Goal: Information Seeking & Learning: Learn about a topic

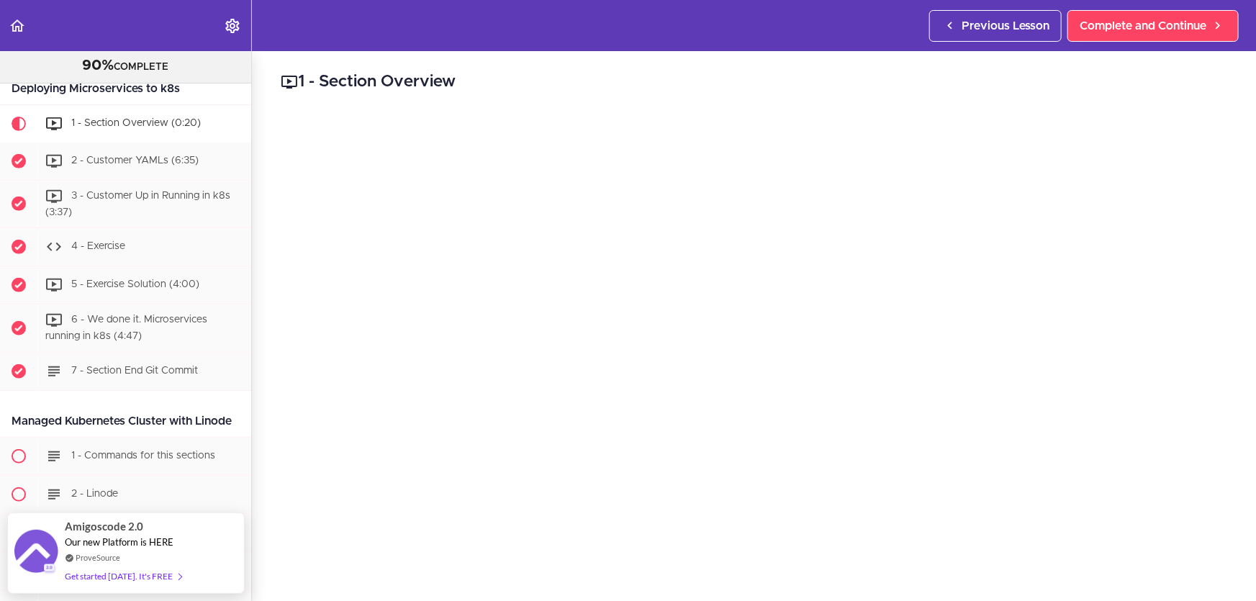
scroll to position [130, 0]
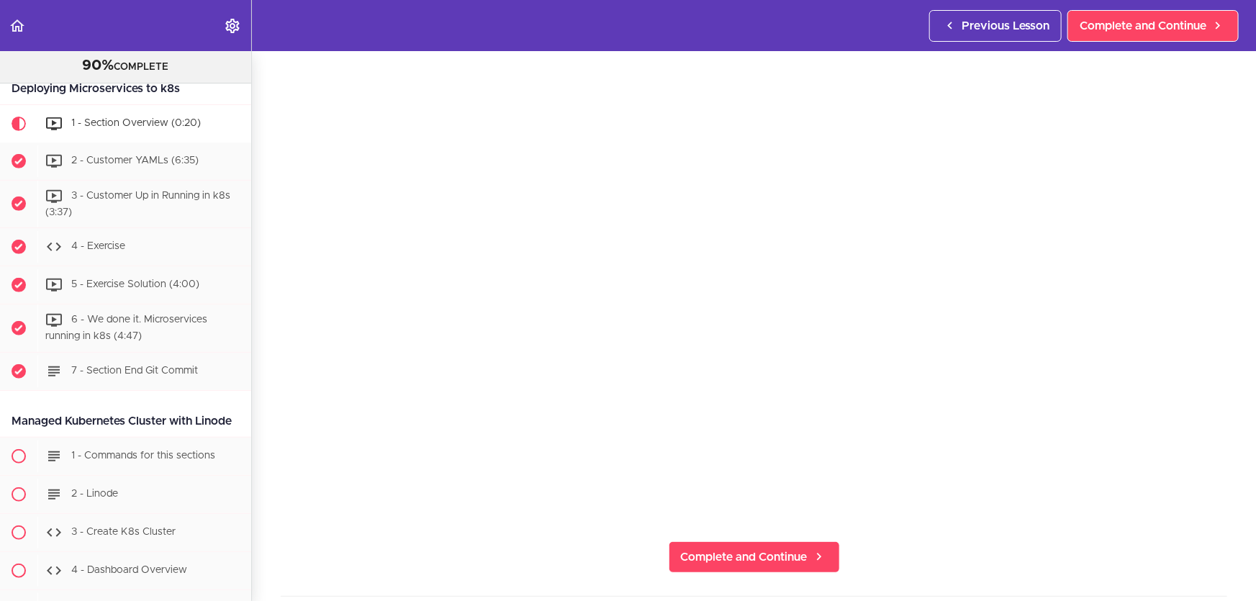
click at [466, 555] on section "Microservices and Distributed Systems 90% COMPLETE Getting Started 1 - Few Word…" at bounding box center [628, 326] width 1256 height 550
click at [747, 549] on span "Complete and Continue" at bounding box center [744, 557] width 127 height 17
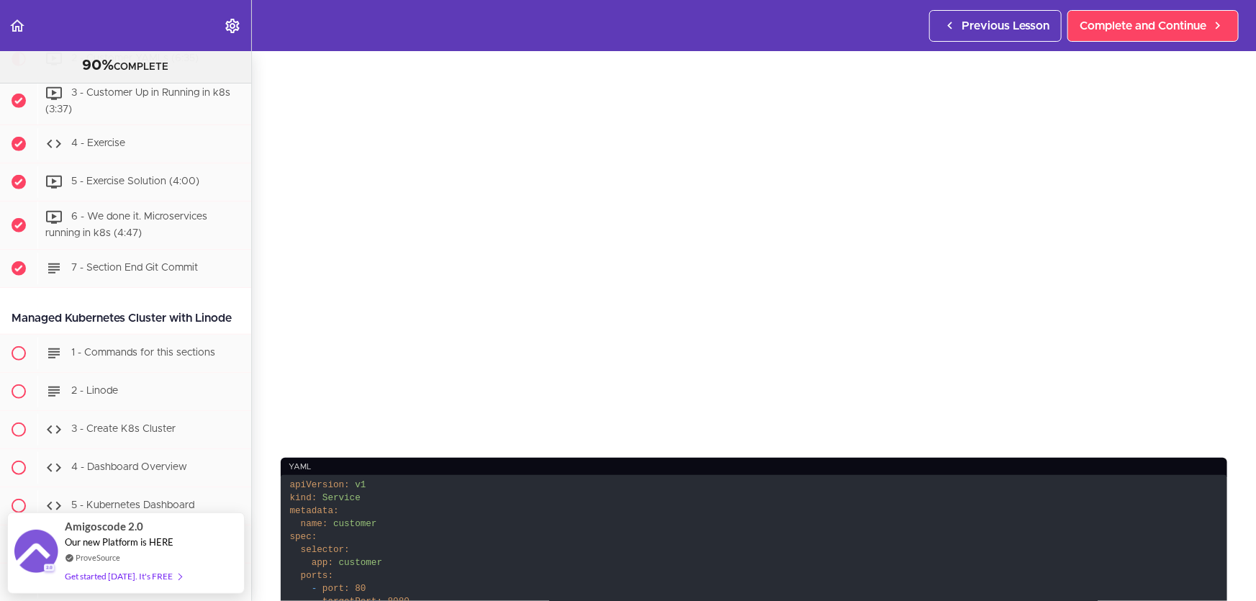
scroll to position [392, 0]
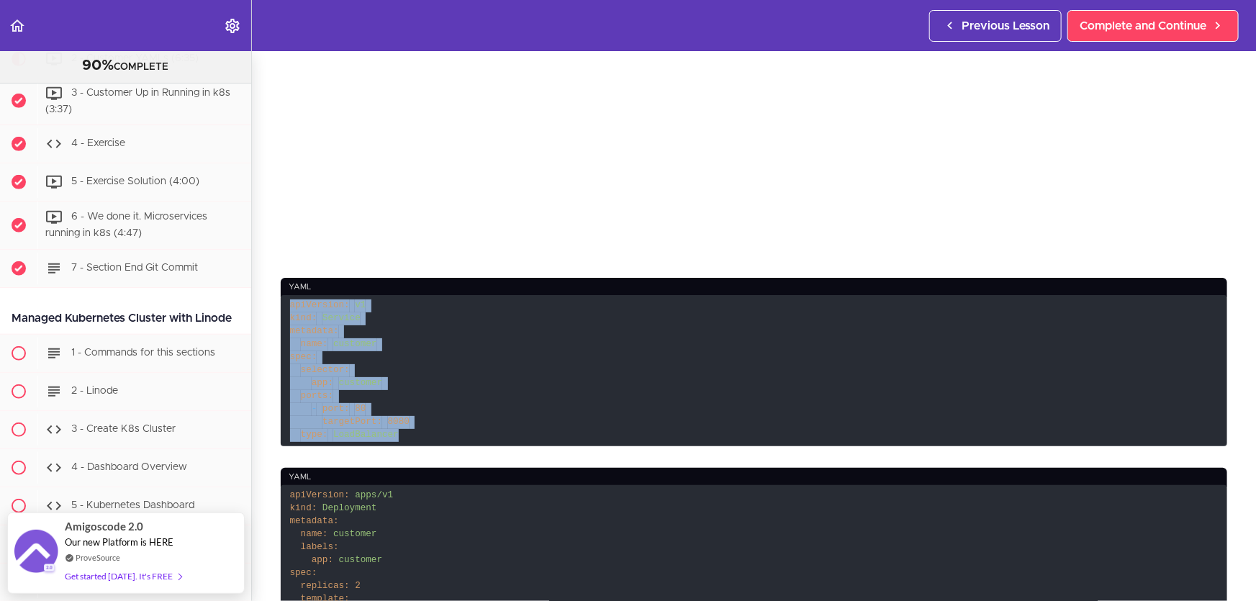
drag, startPoint x: 416, startPoint y: 430, endPoint x: 289, endPoint y: 301, distance: 181.2
click at [289, 299] on code "apiVersion: v1 kind: Service metadata: name: customer spec: selector: app: cust…" at bounding box center [754, 370] width 947 height 151
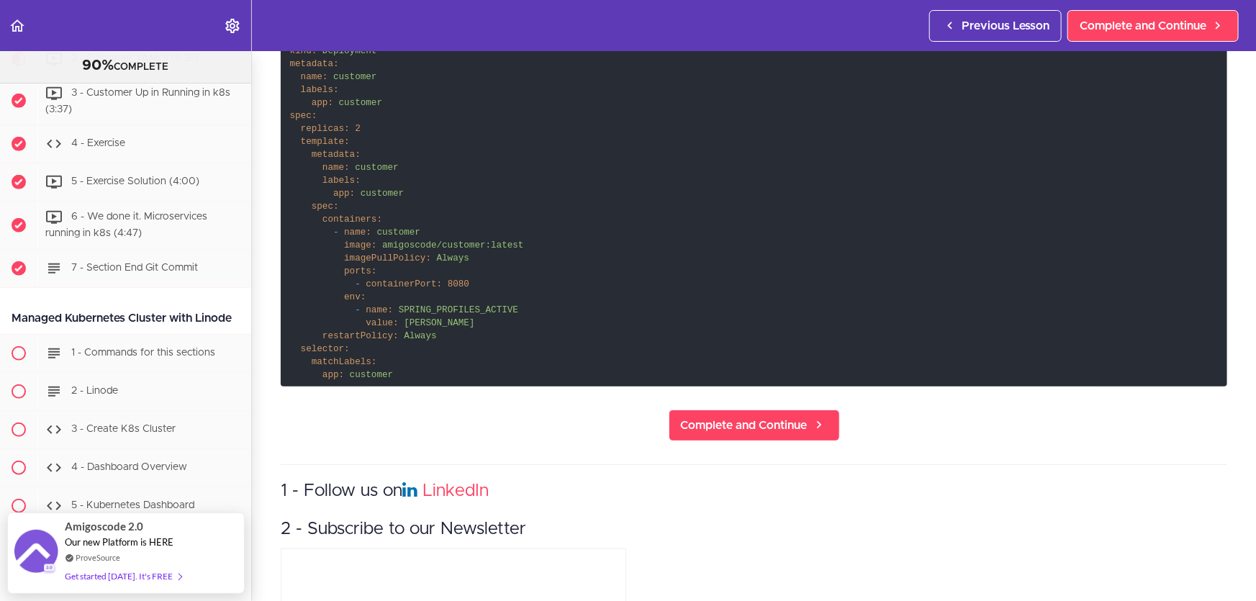
scroll to position [850, 0]
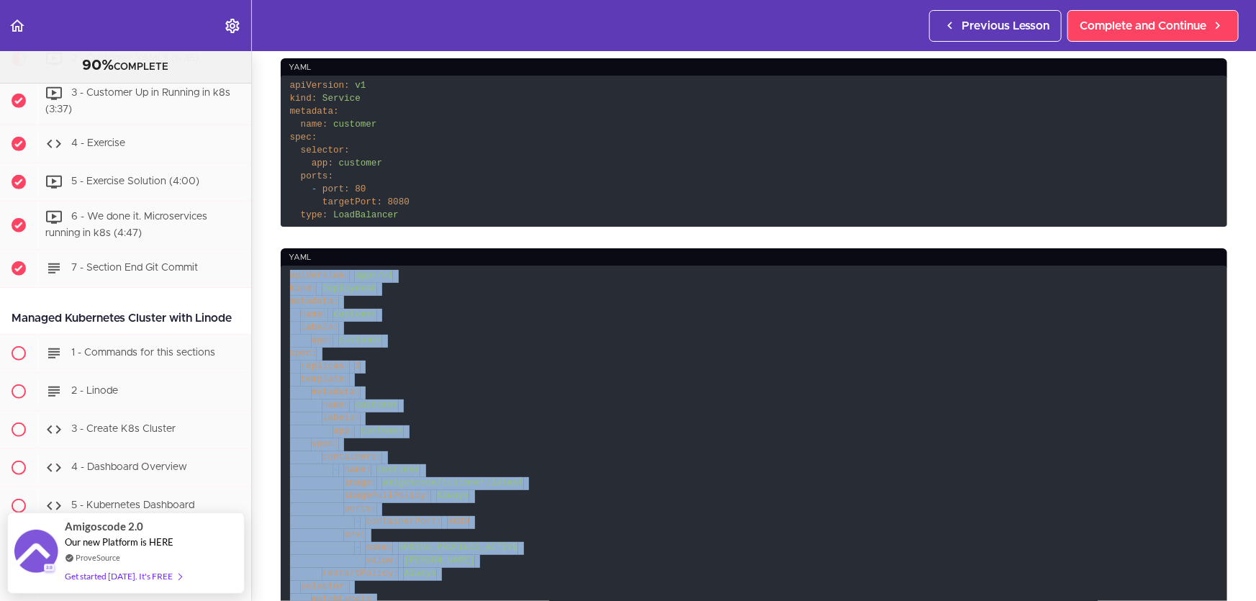
drag, startPoint x: 410, startPoint y: 362, endPoint x: 375, endPoint y: 266, distance: 102.0
click at [375, 266] on div "yaml apiVersion: apps/v1 kind: Deployment metadata: name: customer labels: app:…" at bounding box center [754, 436] width 947 height 376
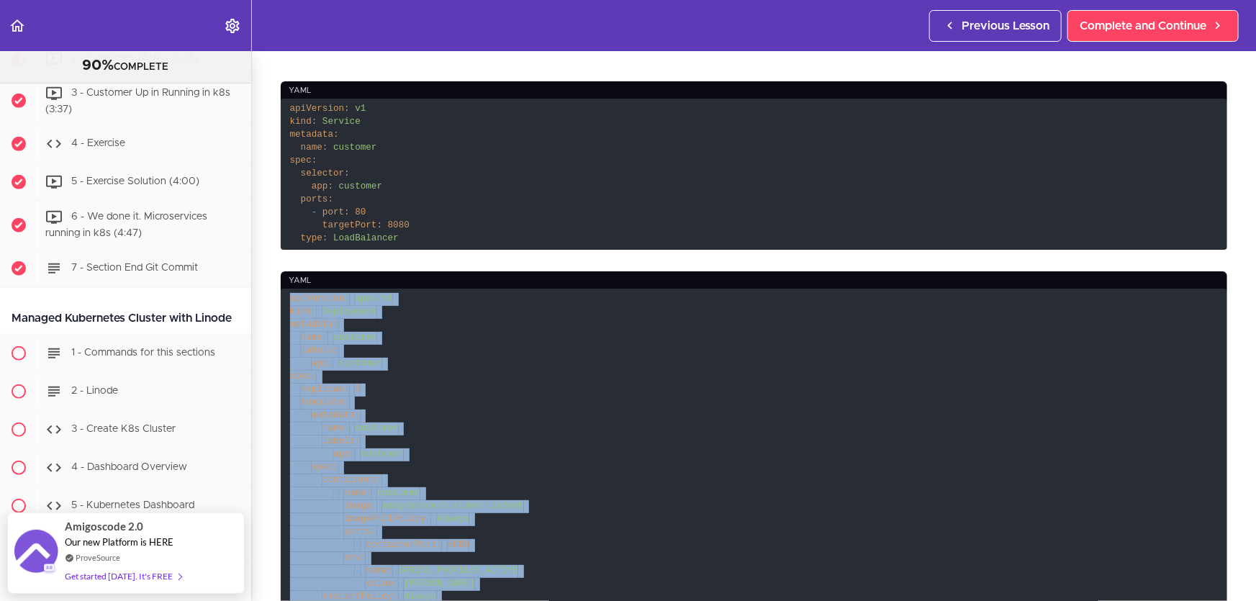
click at [379, 332] on code "apiVersion: apps/v1 kind: Deployment metadata: name: customer labels: app: cust…" at bounding box center [754, 468] width 947 height 358
click at [310, 294] on span "apiVersion:" at bounding box center [320, 299] width 60 height 10
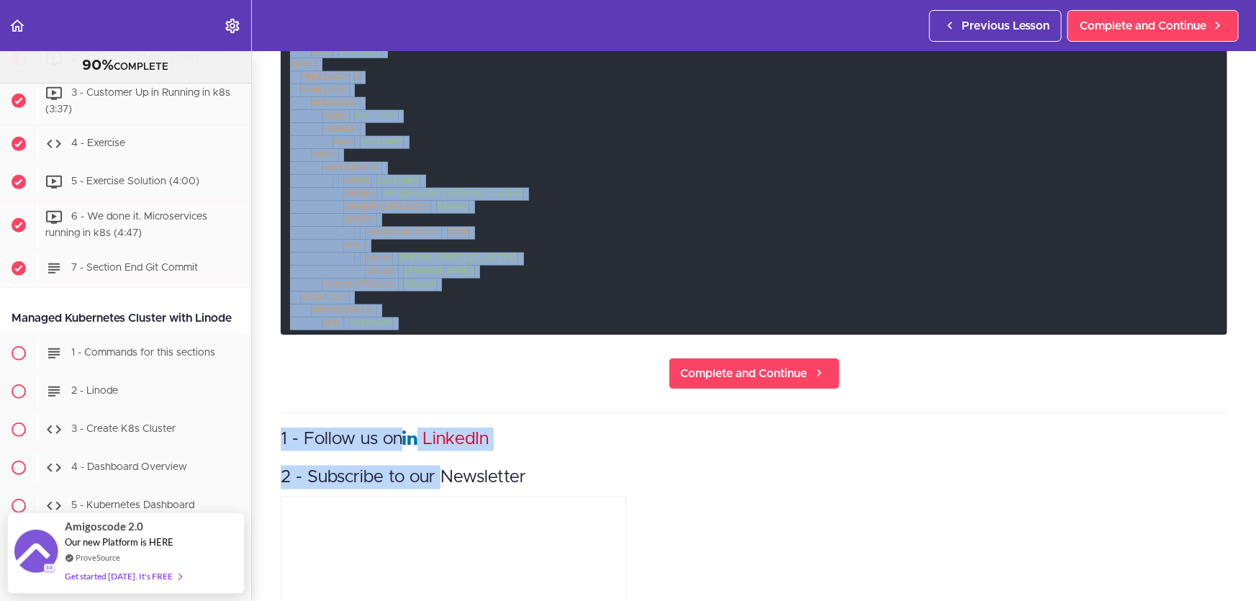
scroll to position [916, 0]
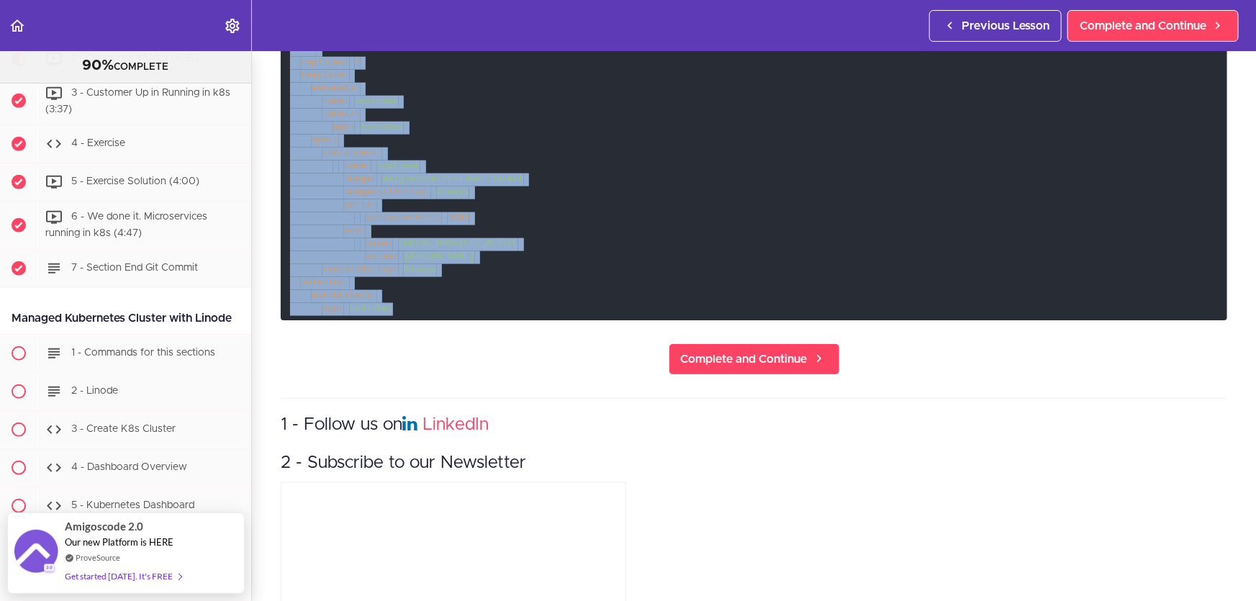
drag, startPoint x: 289, startPoint y: 294, endPoint x: 426, endPoint y: 304, distance: 137.9
click at [426, 304] on code "apiVersion: apps/v1 kind: Deployment metadata: name: customer labels: app: cust…" at bounding box center [754, 141] width 947 height 358
copy code "apiVersion: apps/v1 kind: Deployment metadata: name: customer labels: app: cust…"
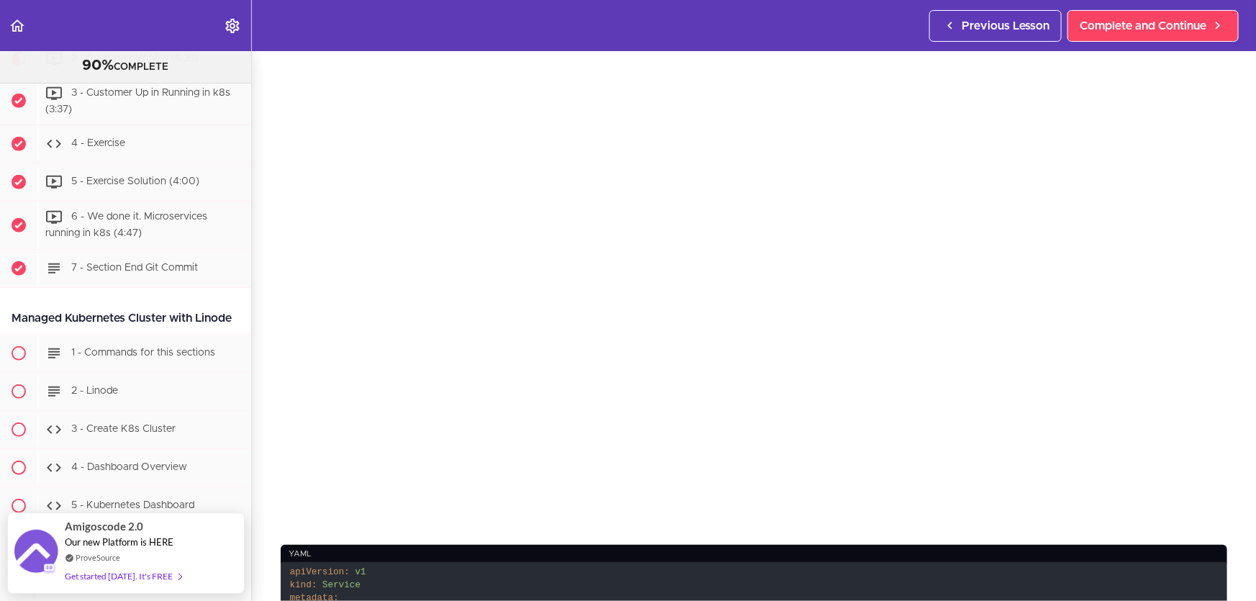
scroll to position [0, 0]
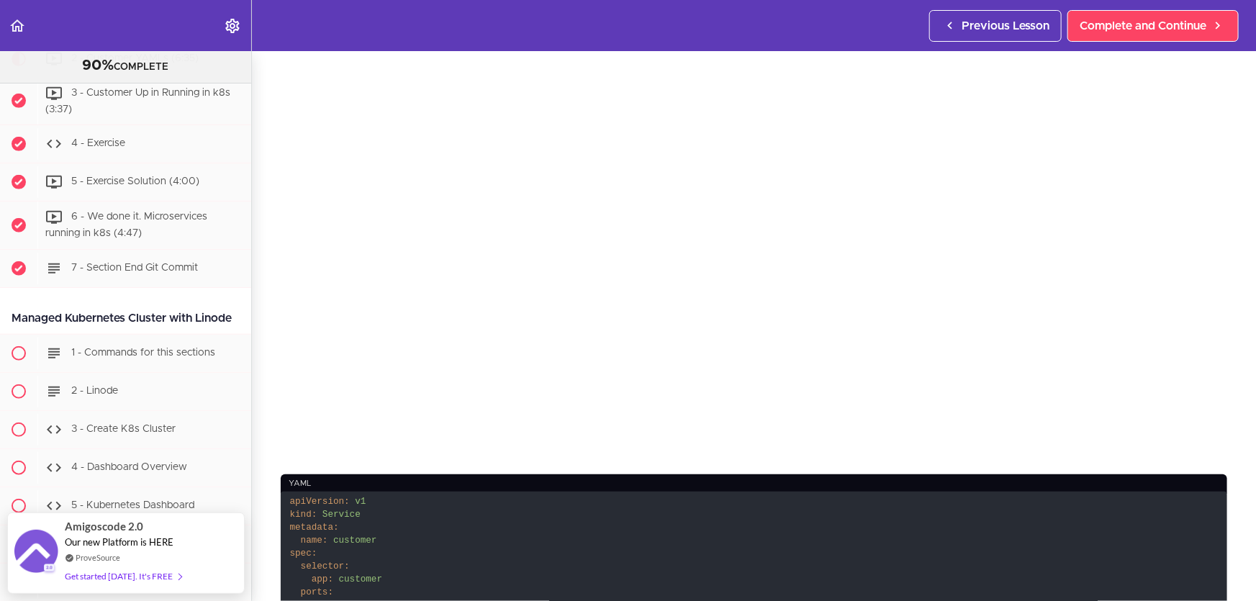
click at [689, 504] on code "apiVersion: v1 kind: Service metadata: name: customer spec: selector: app: cust…" at bounding box center [754, 567] width 947 height 151
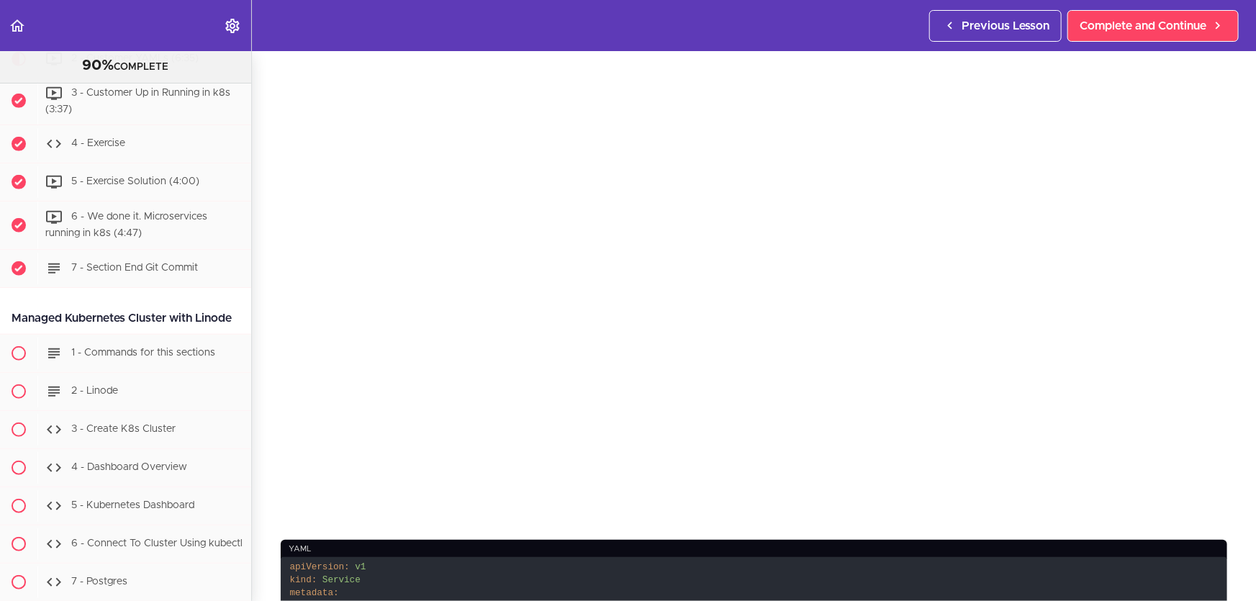
scroll to position [65, 0]
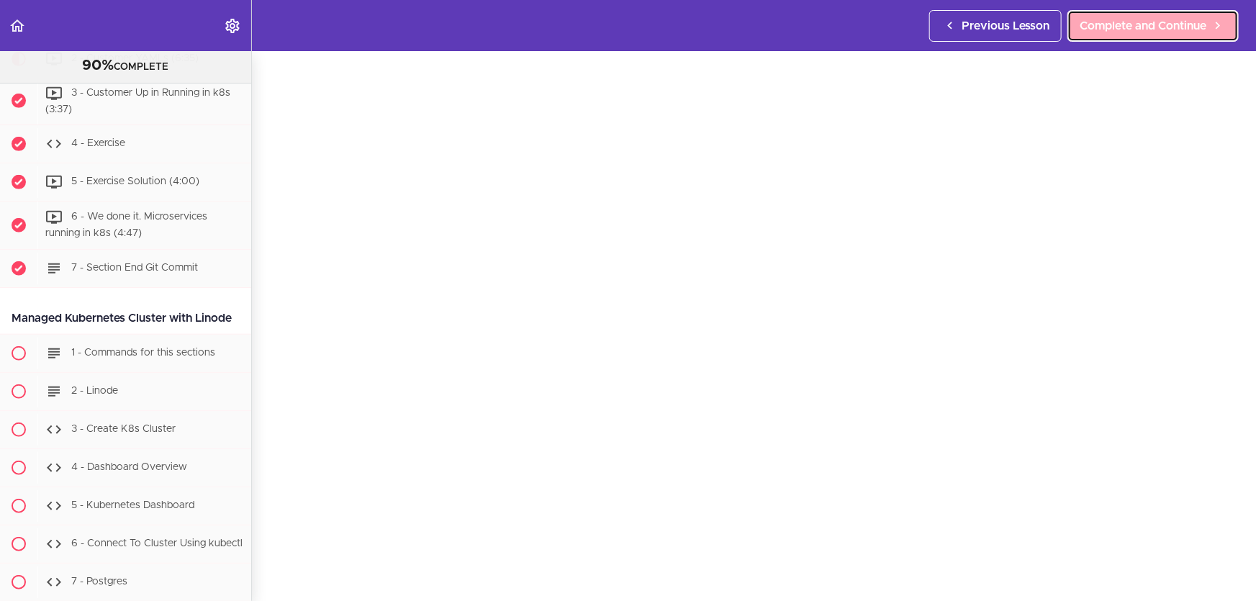
click at [1172, 20] on span "Complete and Continue" at bounding box center [1143, 25] width 127 height 17
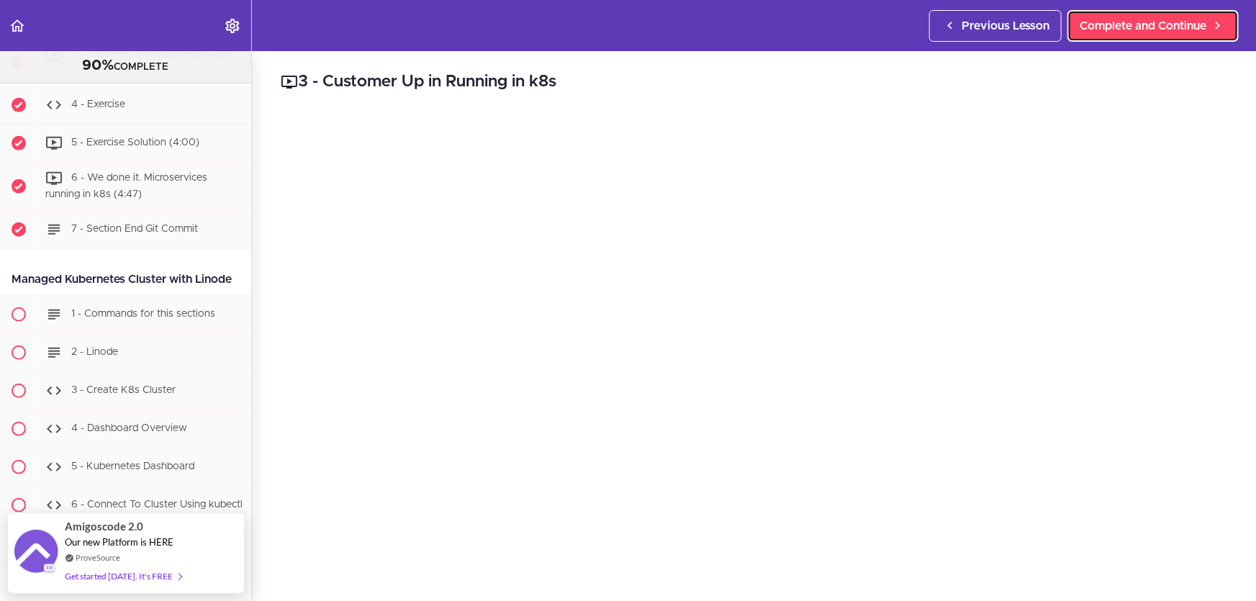
scroll to position [65, 0]
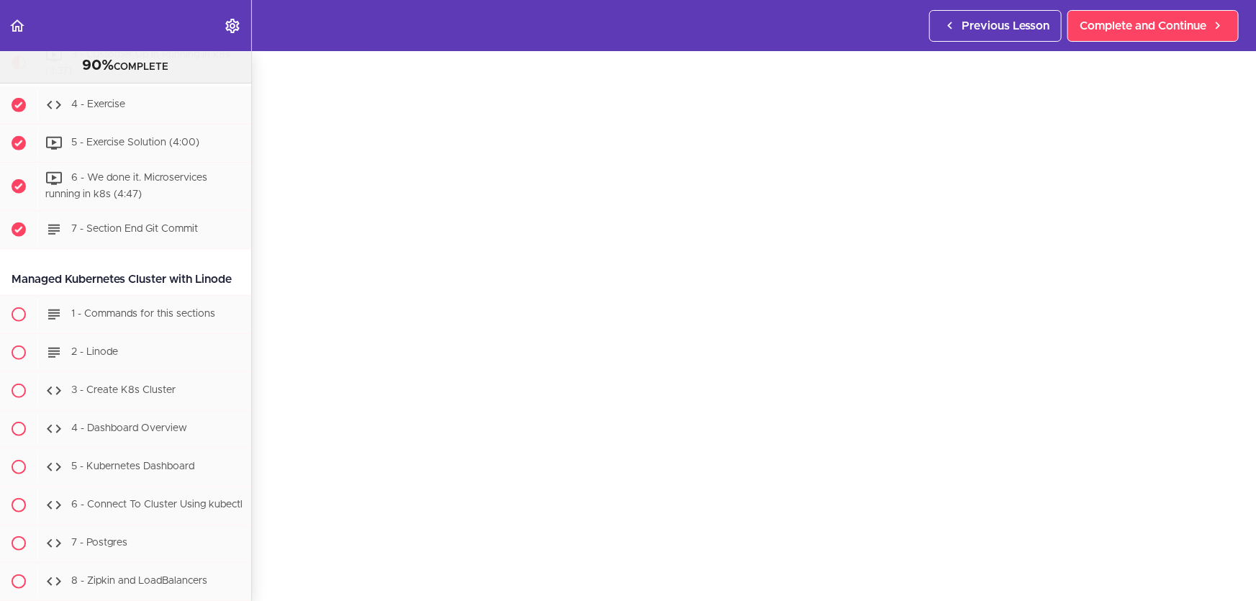
click at [821, 589] on section "Microservices and Distributed Systems 90% COMPLETE Getting Started 1 - Few Word…" at bounding box center [628, 326] width 1256 height 550
click at [1175, 22] on span "Complete and Continue" at bounding box center [1143, 25] width 127 height 17
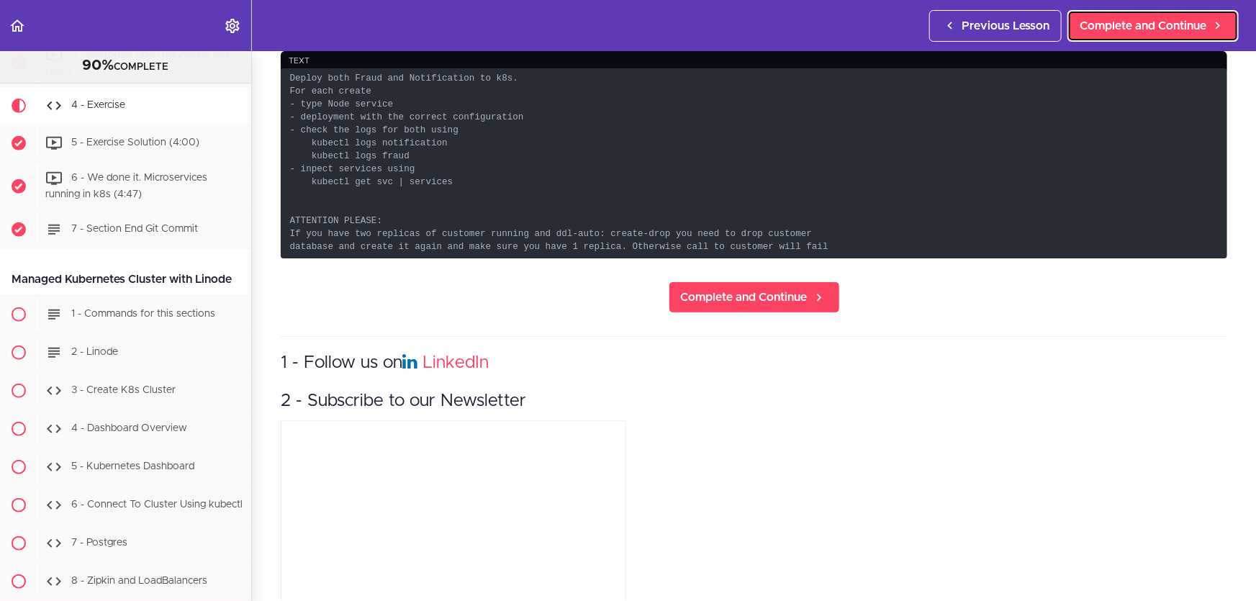
scroll to position [5998, 0]
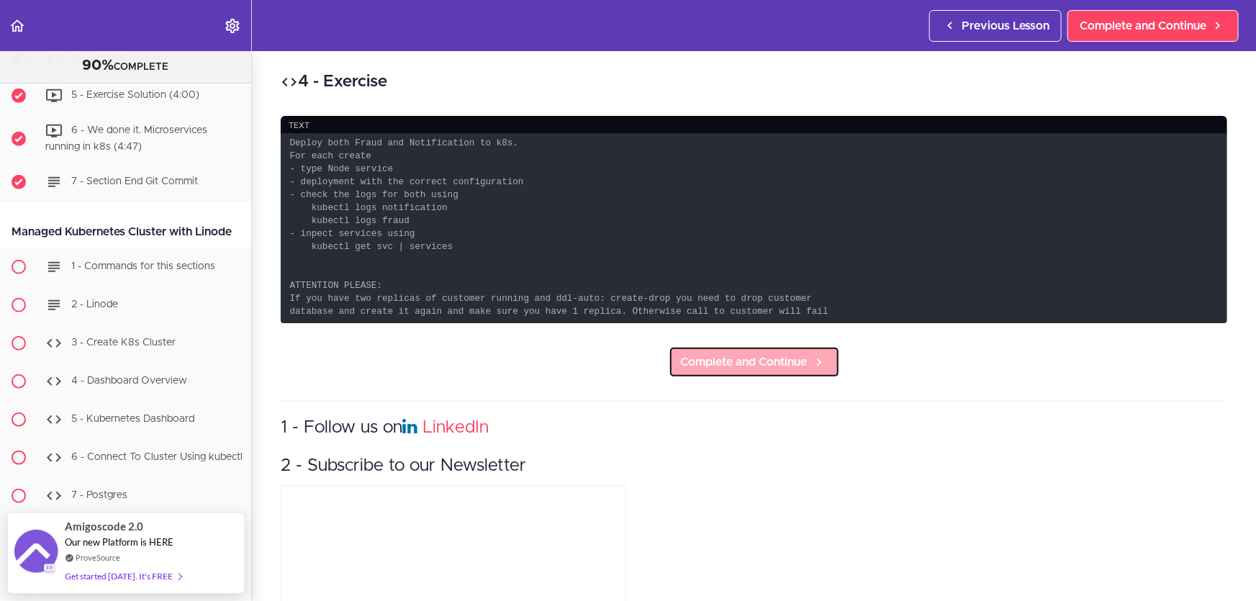
click at [763, 369] on span "Complete and Continue" at bounding box center [744, 361] width 127 height 17
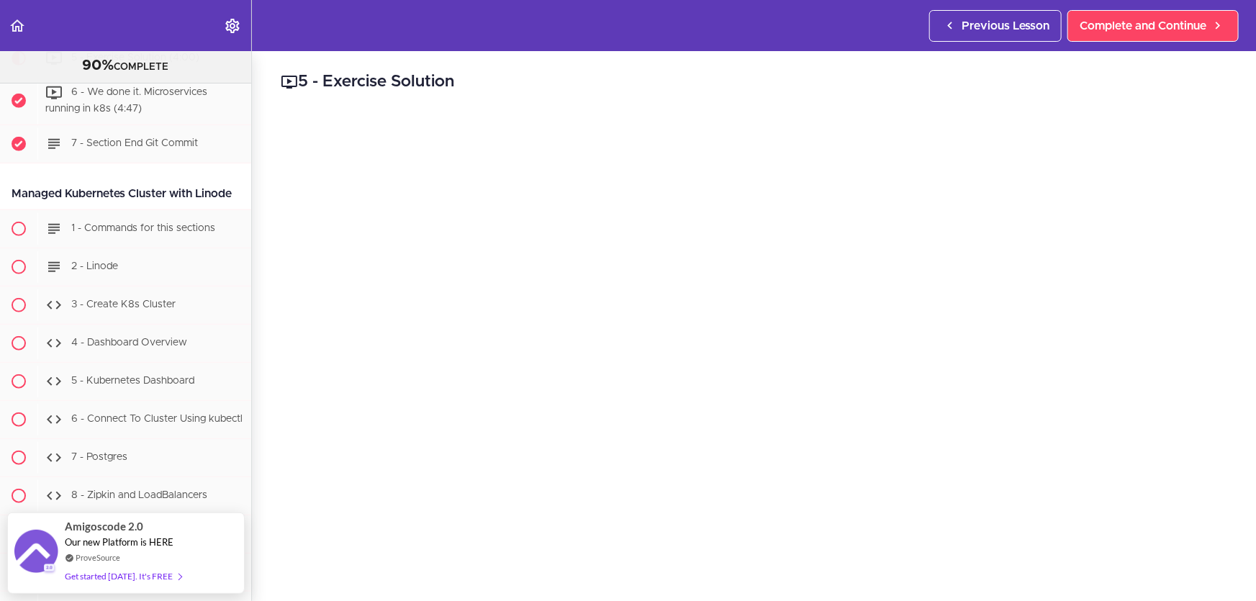
scroll to position [65, 0]
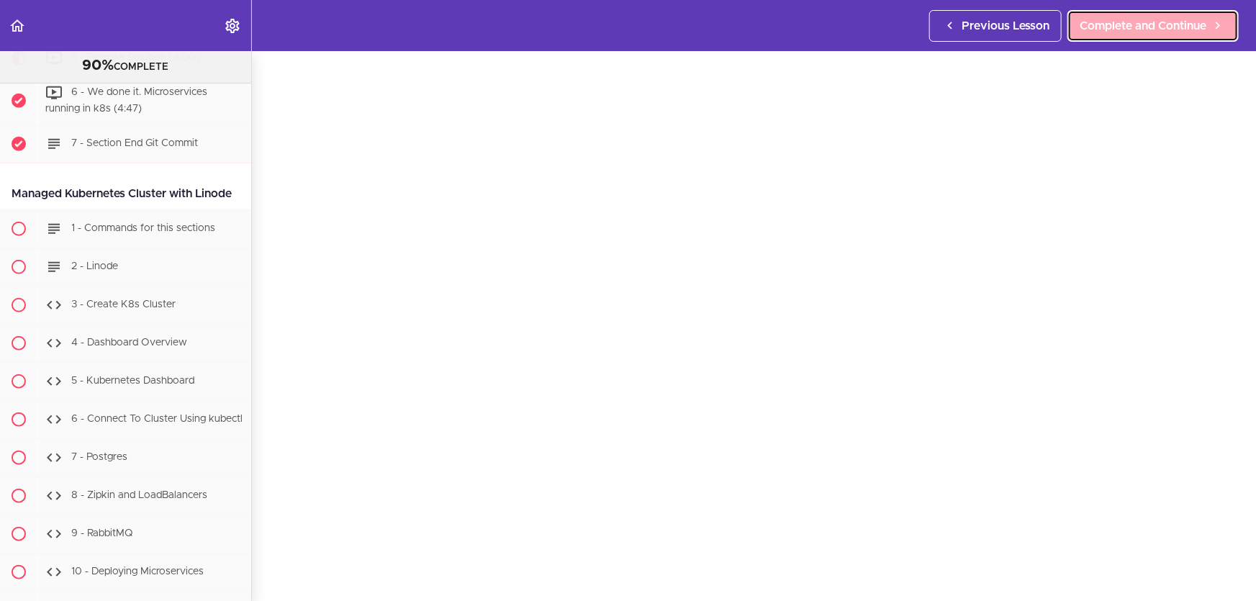
click at [1161, 24] on span "Complete and Continue" at bounding box center [1143, 25] width 127 height 17
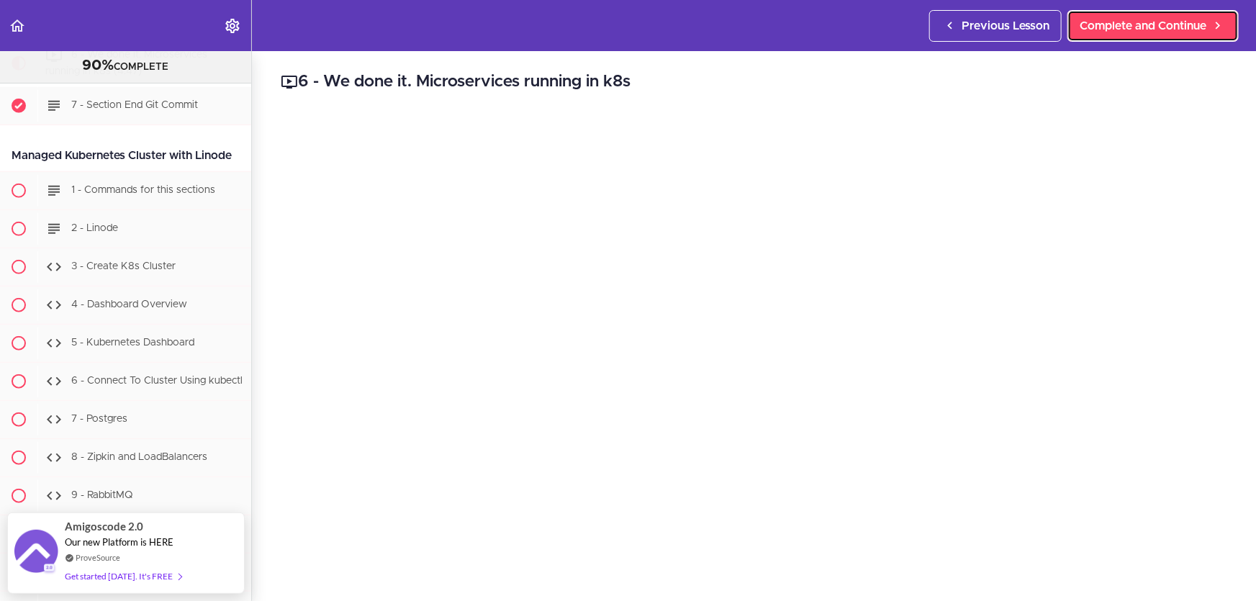
scroll to position [65, 0]
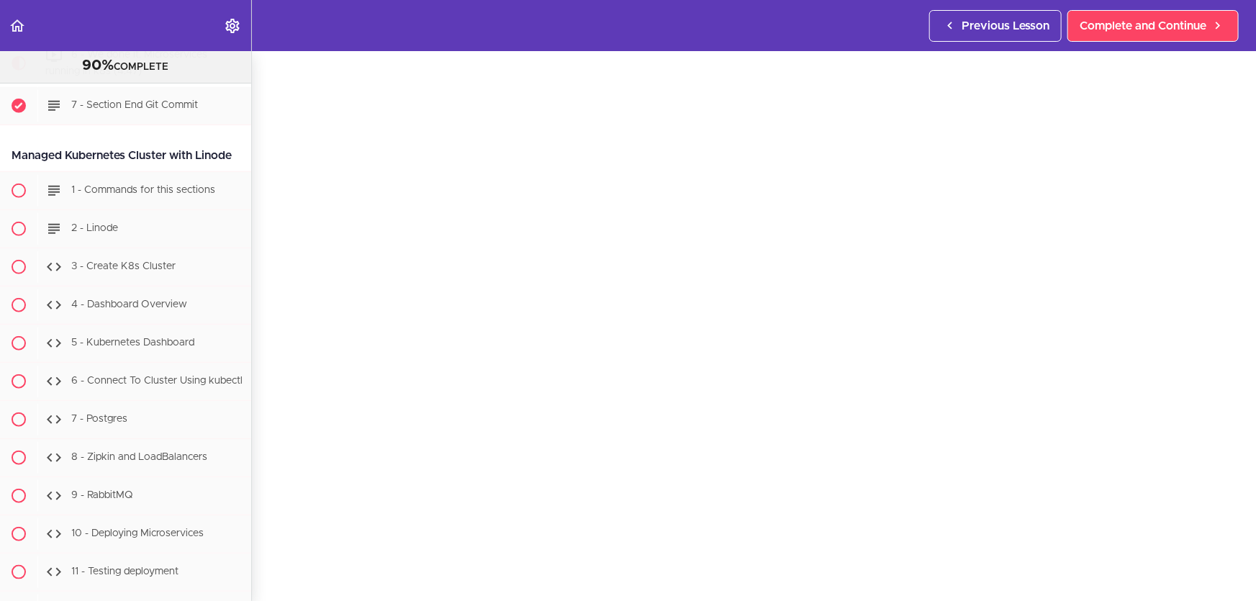
click at [775, 590] on section "Microservices and Distributed Systems 90% COMPLETE Getting Started 1 - Few Word…" at bounding box center [628, 326] width 1256 height 550
click at [1226, 302] on div "6 - We done it. Microservices running in k8s Complete and Continue 1 - Follow u…" at bounding box center [754, 261] width 1004 height 550
drag, startPoint x: 729, startPoint y: 590, endPoint x: 692, endPoint y: 597, distance: 37.4
click at [729, 590] on section "Microservices and Distributed Systems 90% COMPLETE Getting Started 1 - Few Word…" at bounding box center [628, 326] width 1256 height 550
